Goal: Check status: Check status

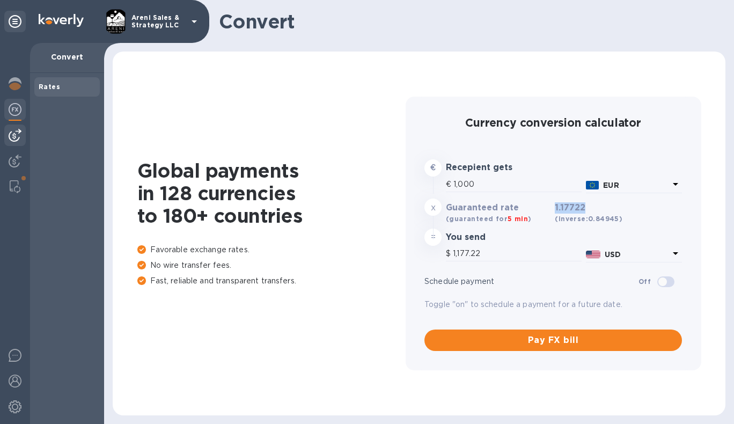
click at [12, 132] on img at bounding box center [15, 135] width 13 height 13
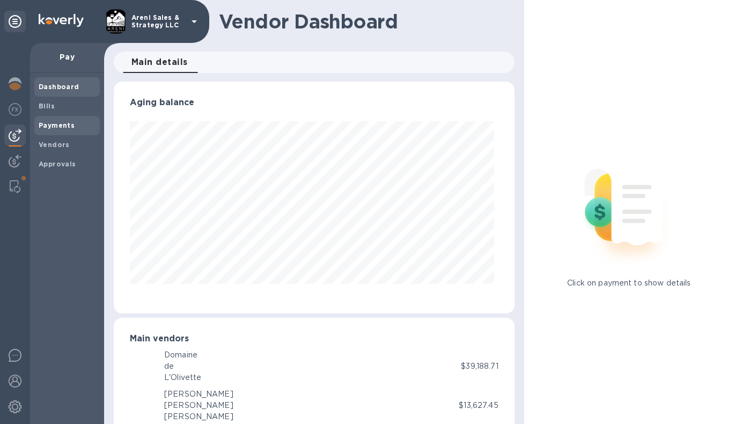
scroll to position [232, 396]
click at [74, 124] on span "Payments" at bounding box center [67, 125] width 57 height 11
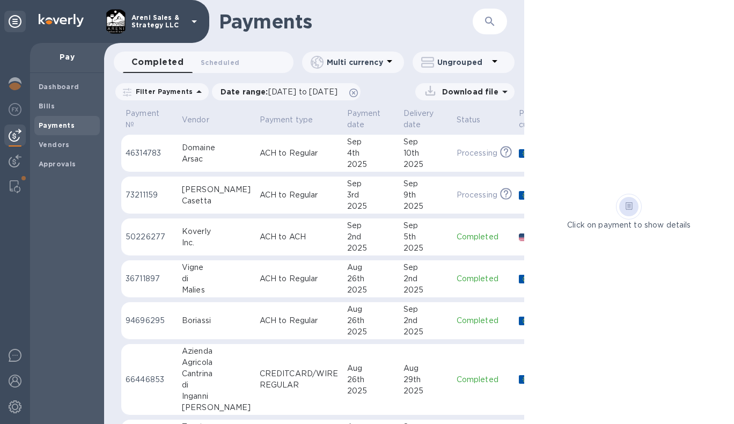
click at [483, 19] on icon "button" at bounding box center [489, 21] width 13 height 13
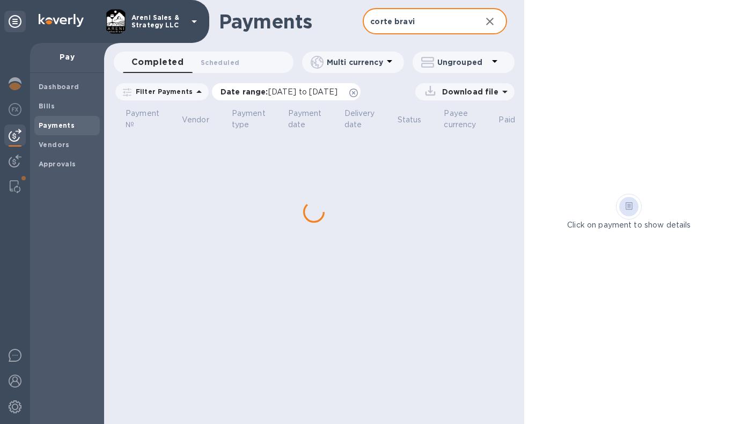
type input "corte bravi"
click at [358, 93] on icon at bounding box center [353, 92] width 9 height 9
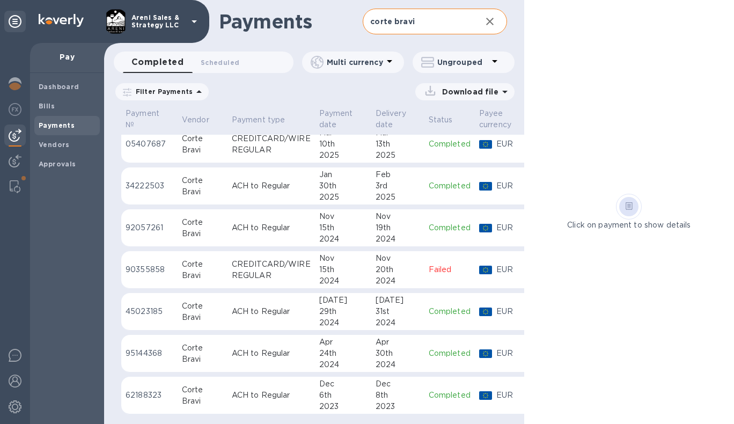
scroll to position [60, 0]
click at [405, 306] on div "31st" at bounding box center [397, 311] width 45 height 11
